Goal: Information Seeking & Learning: Learn about a topic

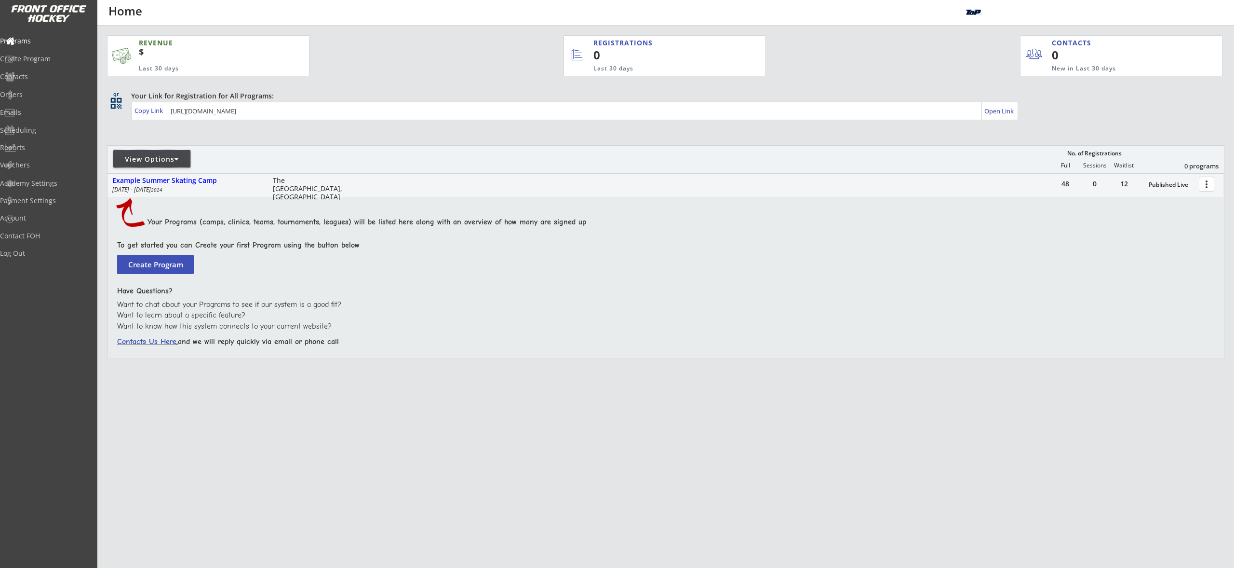
drag, startPoint x: 141, startPoint y: 160, endPoint x: 160, endPoint y: 166, distance: 19.2
click at [141, 160] on div "View Options" at bounding box center [151, 159] width 77 height 10
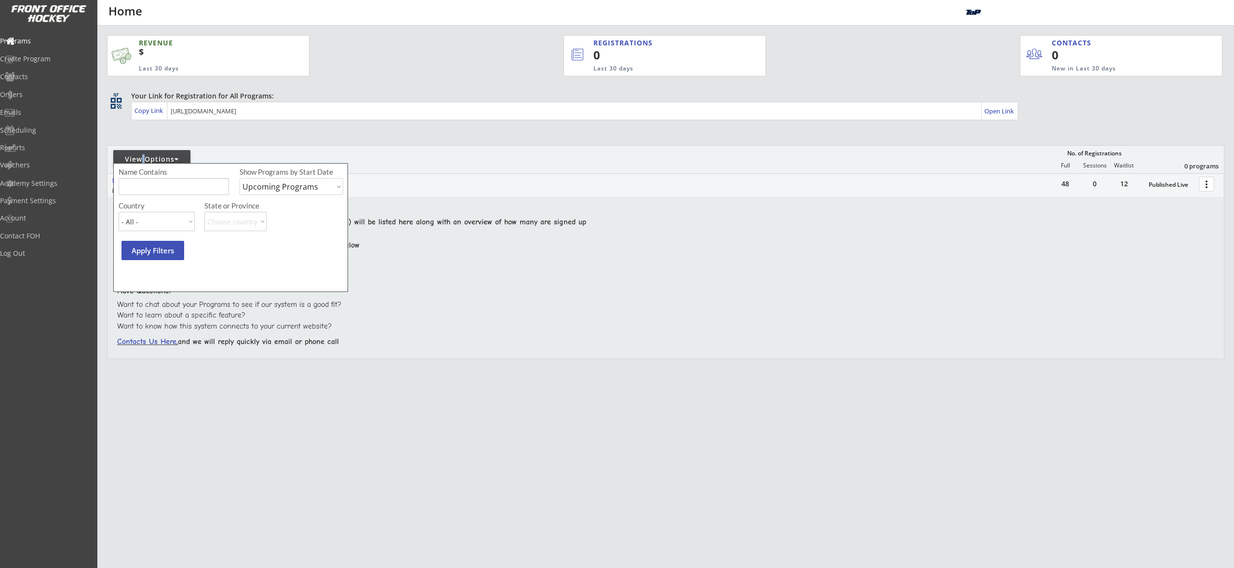
click at [262, 189] on select "Upcoming Programs Past Programs Specific Date Range" at bounding box center [292, 186] width 104 height 17
select select ""Past Programs""
click at [240, 178] on select "Upcoming Programs Past Programs Specific Date Range" at bounding box center [292, 186] width 104 height 17
click at [144, 191] on input "input" at bounding box center [174, 186] width 110 height 17
type input "o"
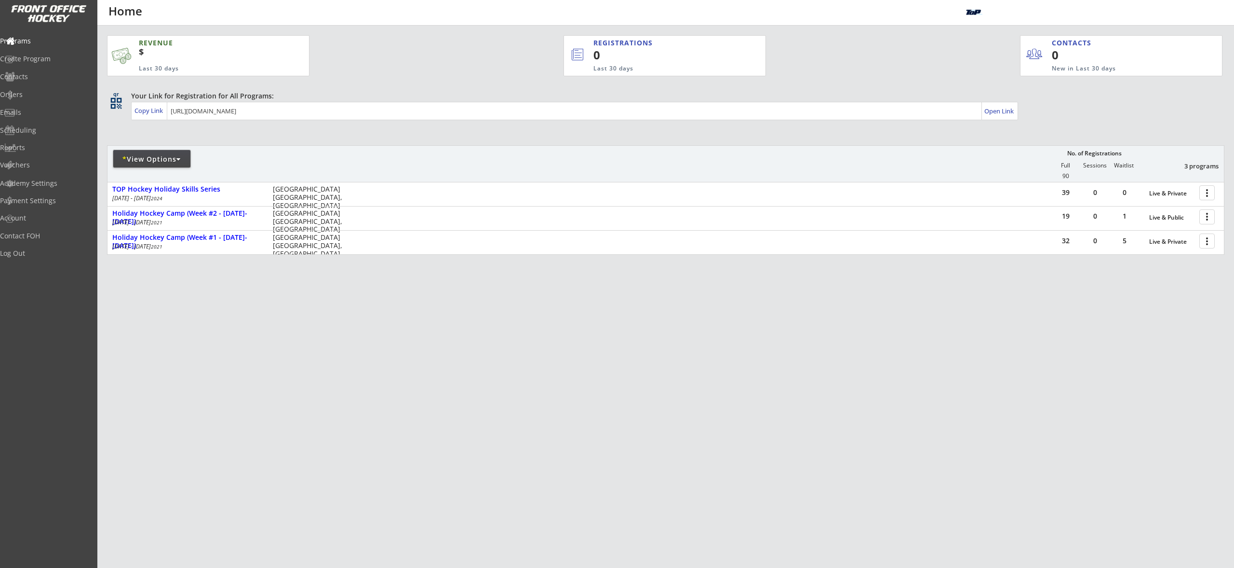
click at [152, 159] on div "* View Options" at bounding box center [151, 159] width 77 height 10
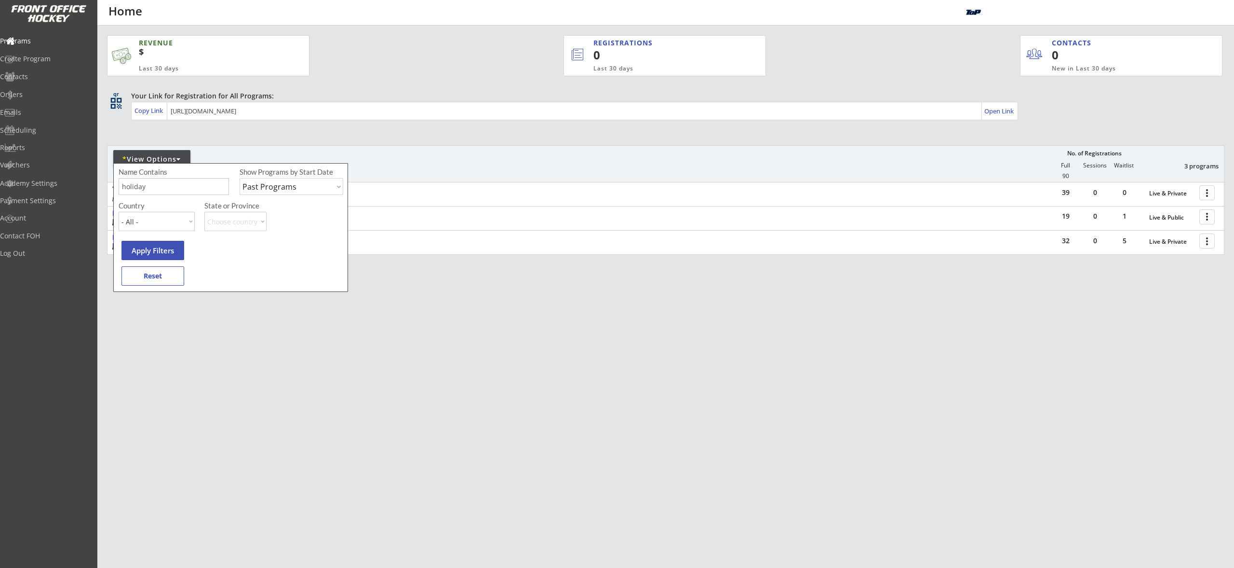
click at [149, 191] on input "input" at bounding box center [174, 186] width 110 height 17
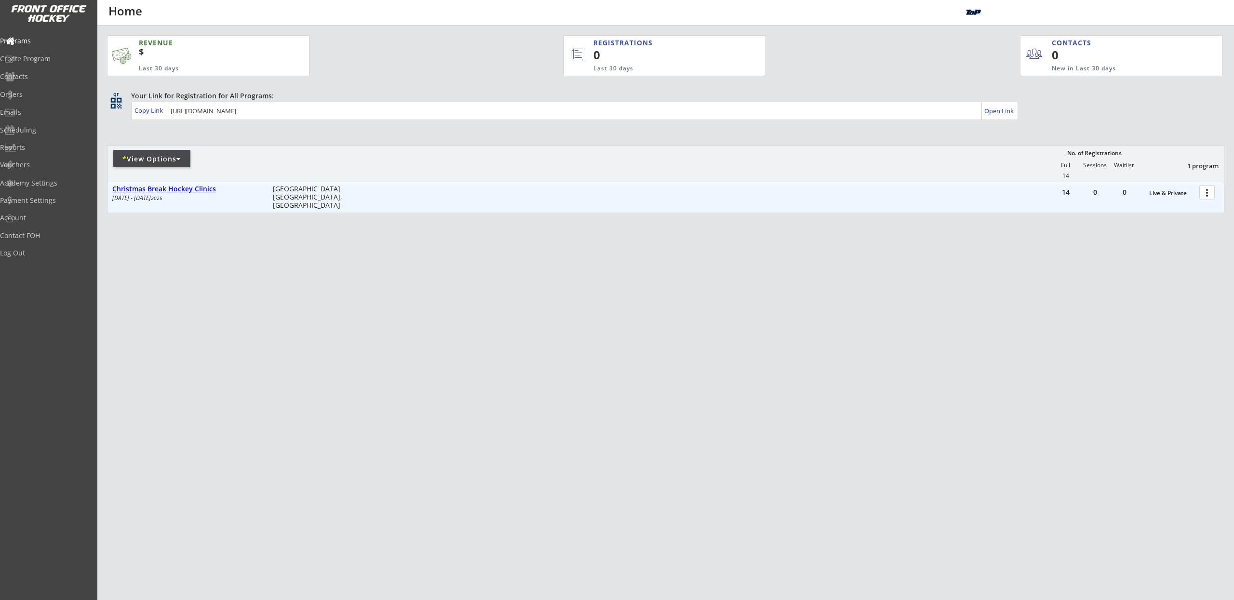
click at [157, 190] on div "Christmas Break Hockey Clinics" at bounding box center [187, 189] width 150 height 8
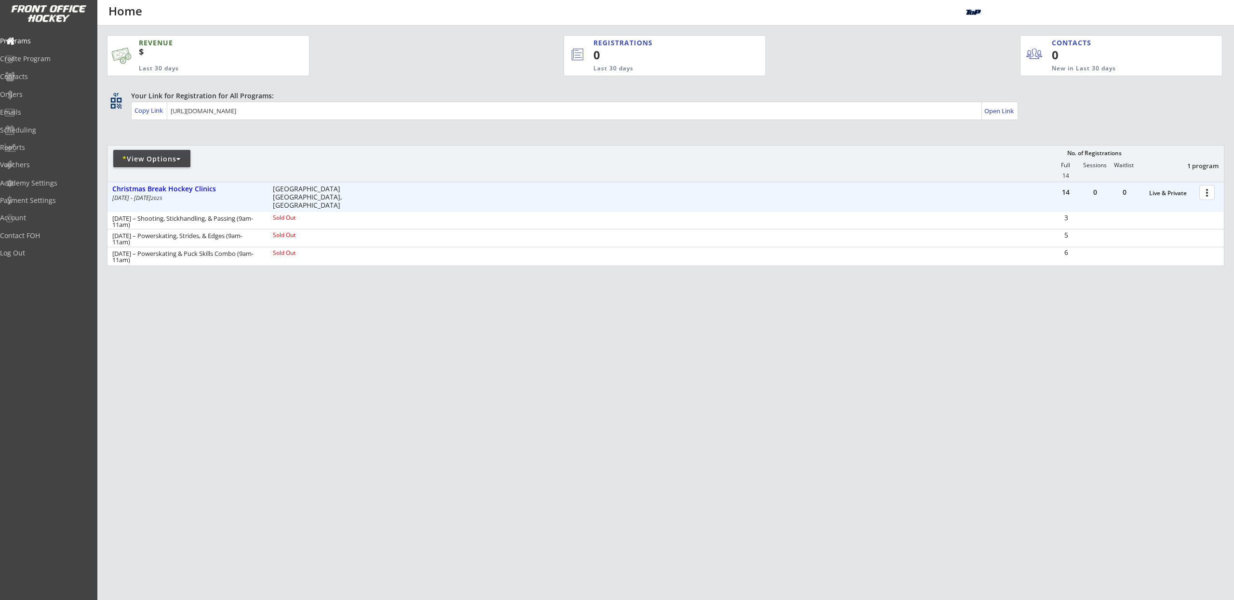
click at [143, 153] on div "* View Options" at bounding box center [151, 158] width 77 height 17
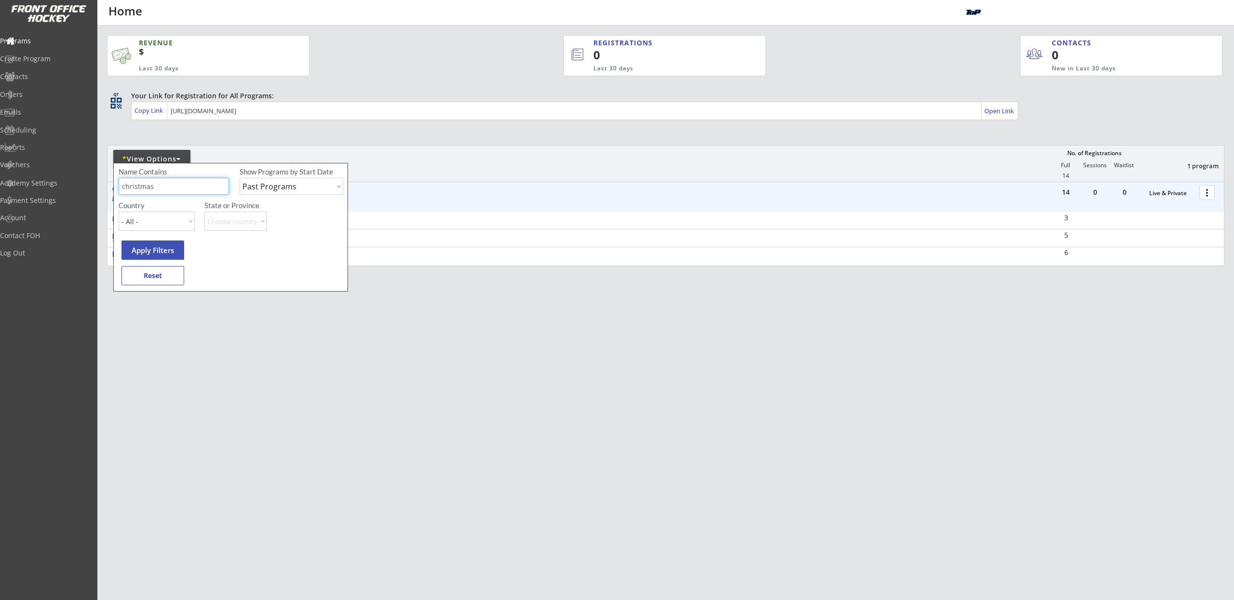
click at [174, 190] on input "input" at bounding box center [174, 186] width 110 height 17
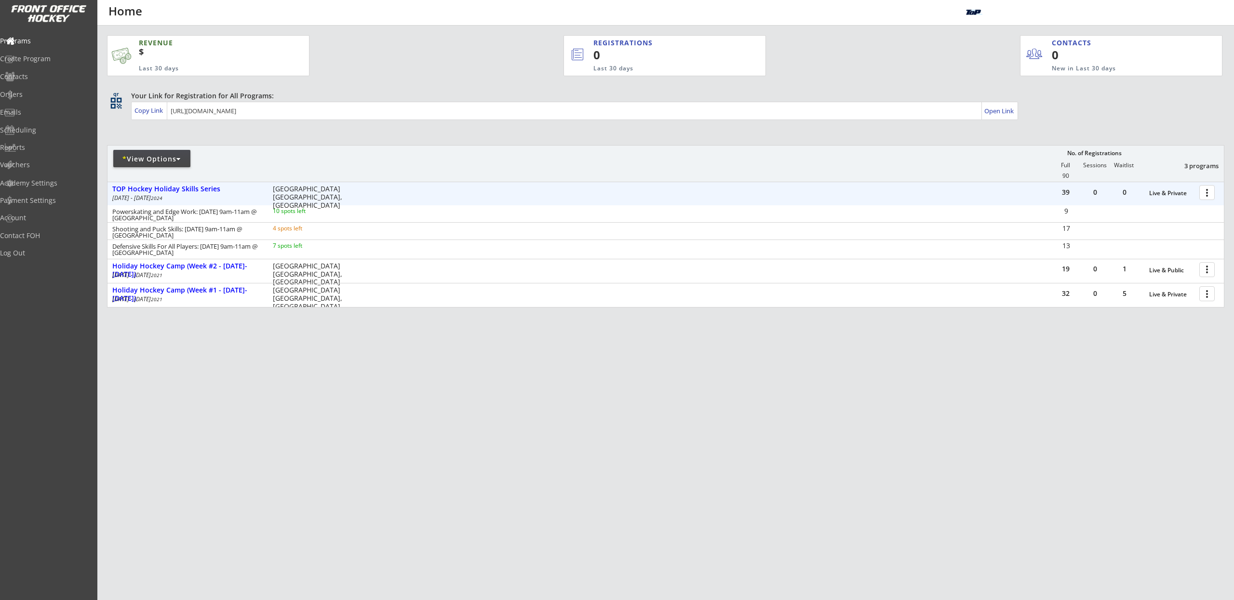
click at [163, 164] on div "* View Options" at bounding box center [151, 158] width 77 height 17
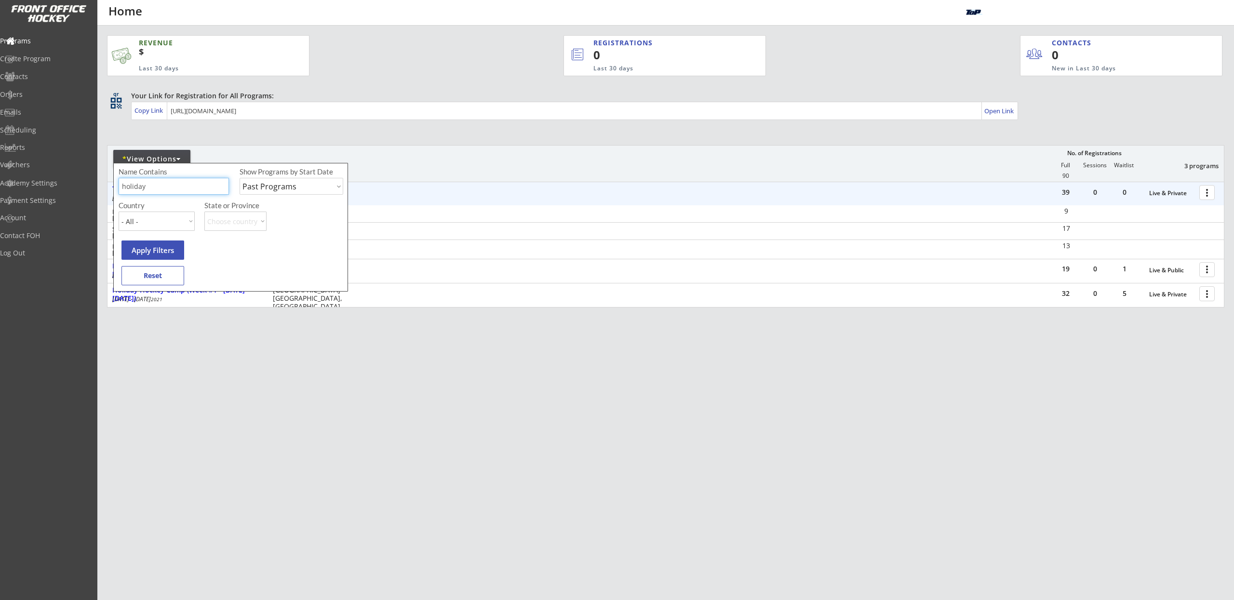
click at [152, 187] on input "input" at bounding box center [174, 186] width 110 height 17
type input "christmas"
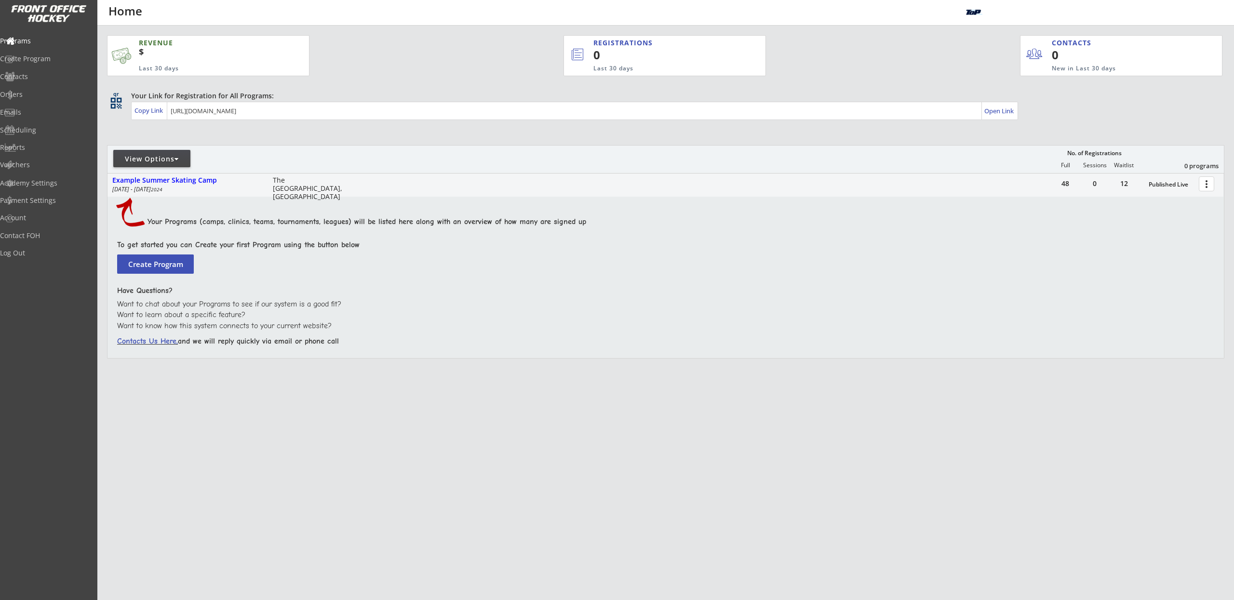
click at [145, 155] on div "View Options" at bounding box center [151, 159] width 77 height 10
select select ""Upcoming Programs""
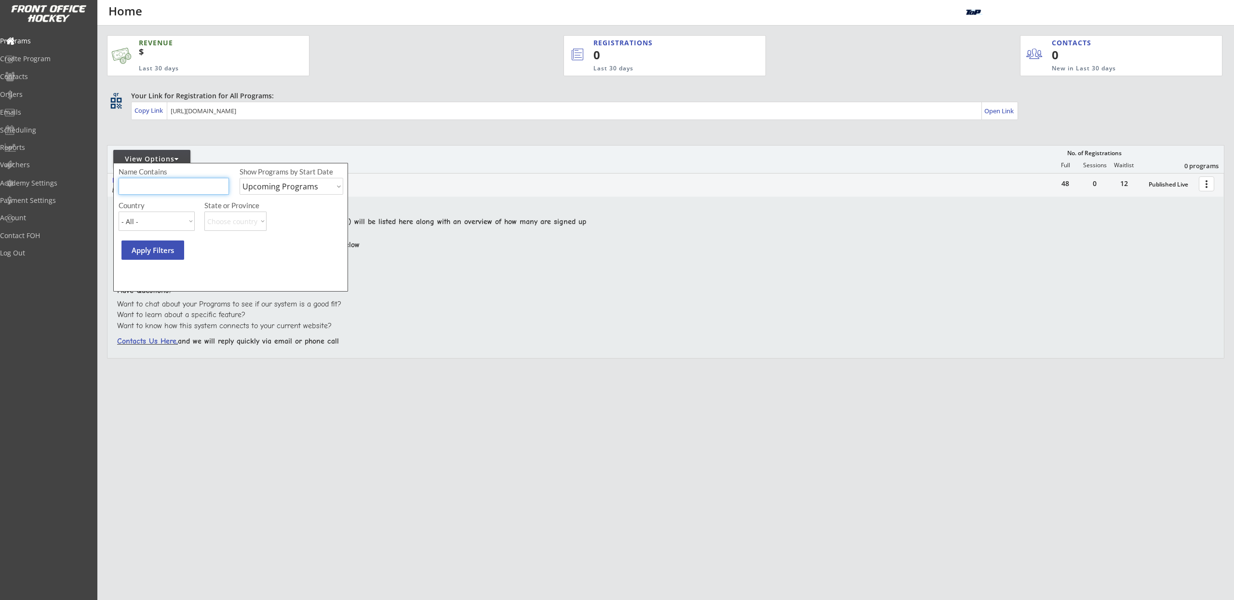
click at [146, 185] on input "input" at bounding box center [174, 186] width 110 height 17
type input "christmas"
select select ""Past Programs""
click at [240, 178] on select "Upcoming Programs Past Programs Specific Date Range" at bounding box center [292, 186] width 104 height 17
click at [143, 267] on div "Name Contains Show Programs by Start Date Upcoming Programs Past Programs Speci…" at bounding box center [230, 227] width 235 height 129
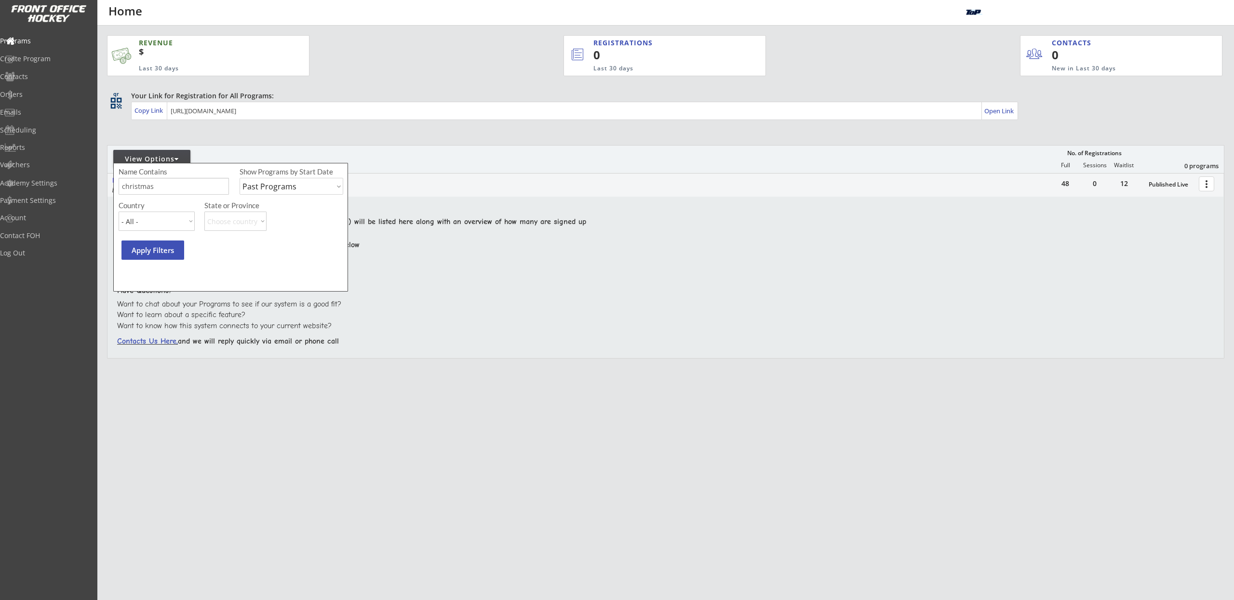
click at [148, 250] on button "Apply Filters" at bounding box center [153, 250] width 63 height 19
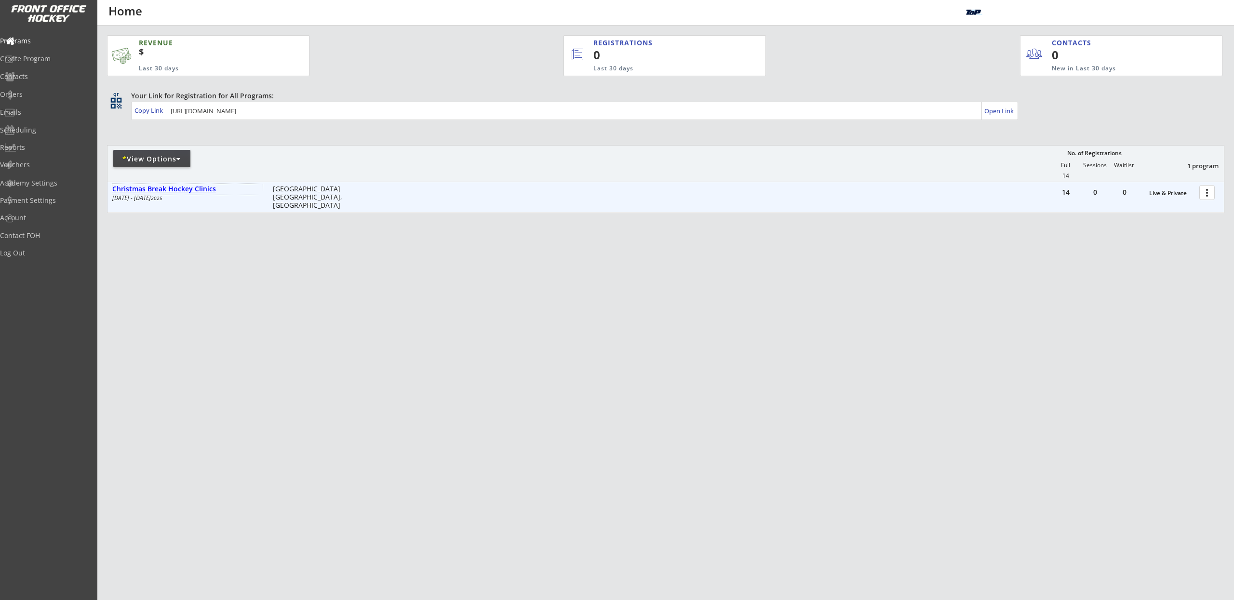
click at [173, 189] on div "Christmas Break Hockey Clinics" at bounding box center [187, 189] width 150 height 8
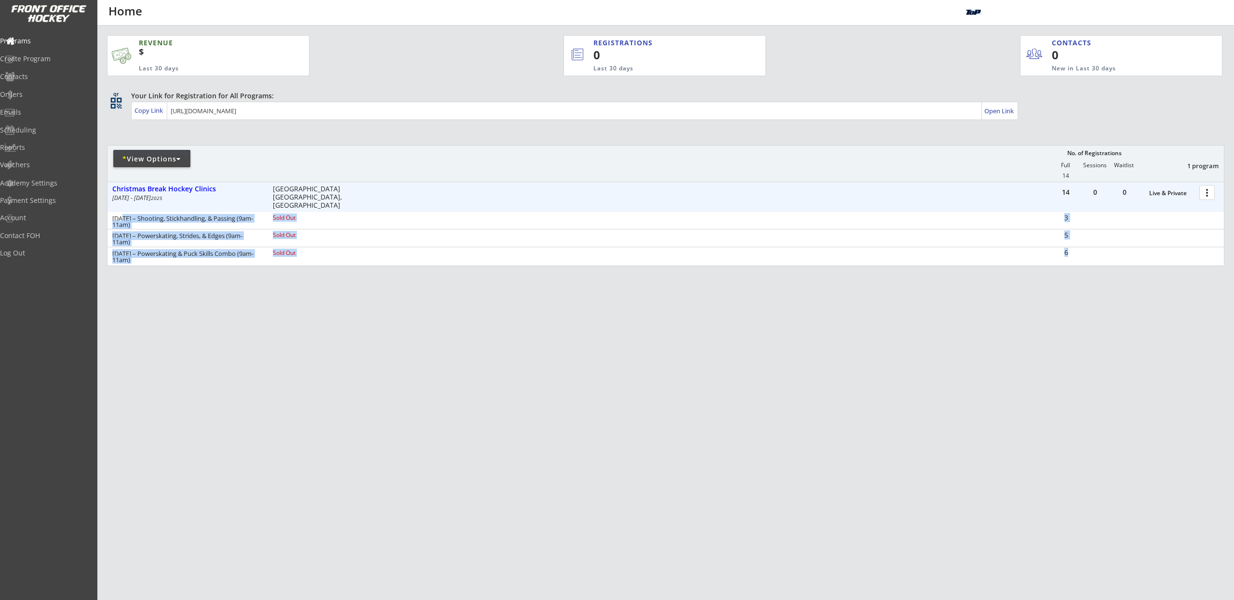
drag, startPoint x: 122, startPoint y: 221, endPoint x: 168, endPoint y: 271, distance: 66.9
click at [168, 271] on div "REVENUE $ Last 30 days REGISTRATIONS 0 Last 30 days CONTACTS 0 New in Last 30 d…" at bounding box center [666, 196] width 1118 height 341
click at [170, 269] on div "REVENUE $ Last 30 days REGISTRATIONS 0 Last 30 days CONTACTS 0 New in Last 30 d…" at bounding box center [666, 196] width 1118 height 341
drag, startPoint x: 163, startPoint y: 218, endPoint x: 238, endPoint y: 247, distance: 79.7
click at [238, 247] on div "Monday Dec 30 – Shooting, Stickhandling, & Passing (9am-11am) Sold Out 3 Thursd…" at bounding box center [666, 238] width 1117 height 52
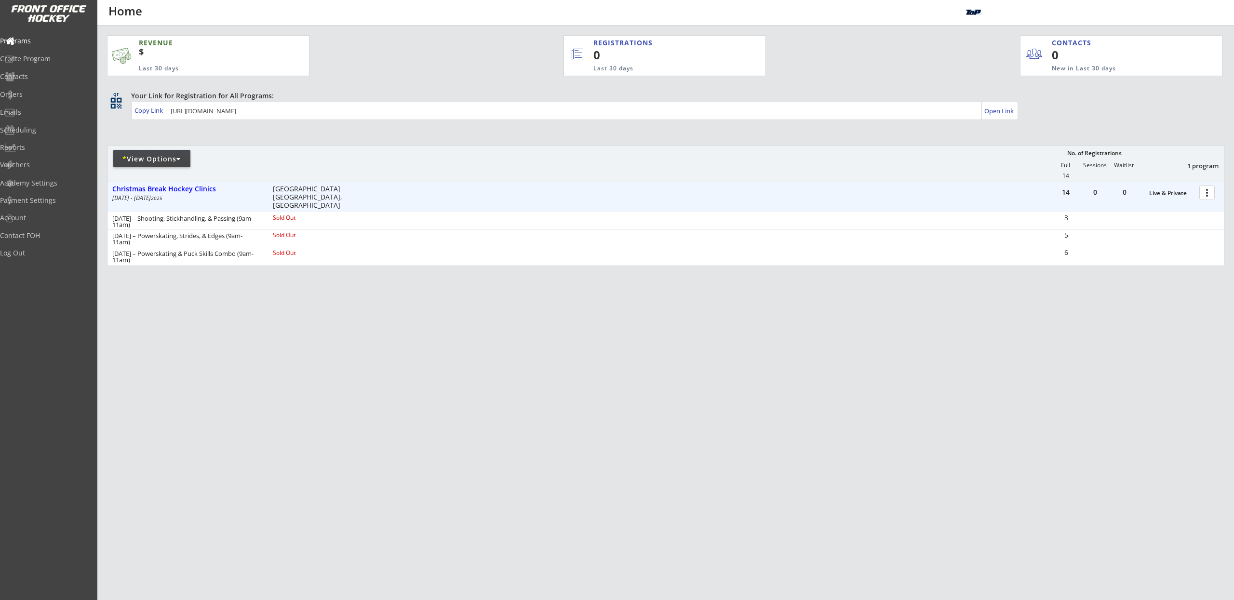
click at [238, 247] on div "Friday Jan 3 – Powerskating & Puck Skills Combo (9am-11am) Sold Out 6" at bounding box center [666, 255] width 1117 height 17
click at [1207, 196] on div at bounding box center [1209, 192] width 17 height 17
click at [1173, 224] on div "Edit Program" at bounding box center [1173, 224] width 68 height 7
